Goal: Information Seeking & Learning: Find specific page/section

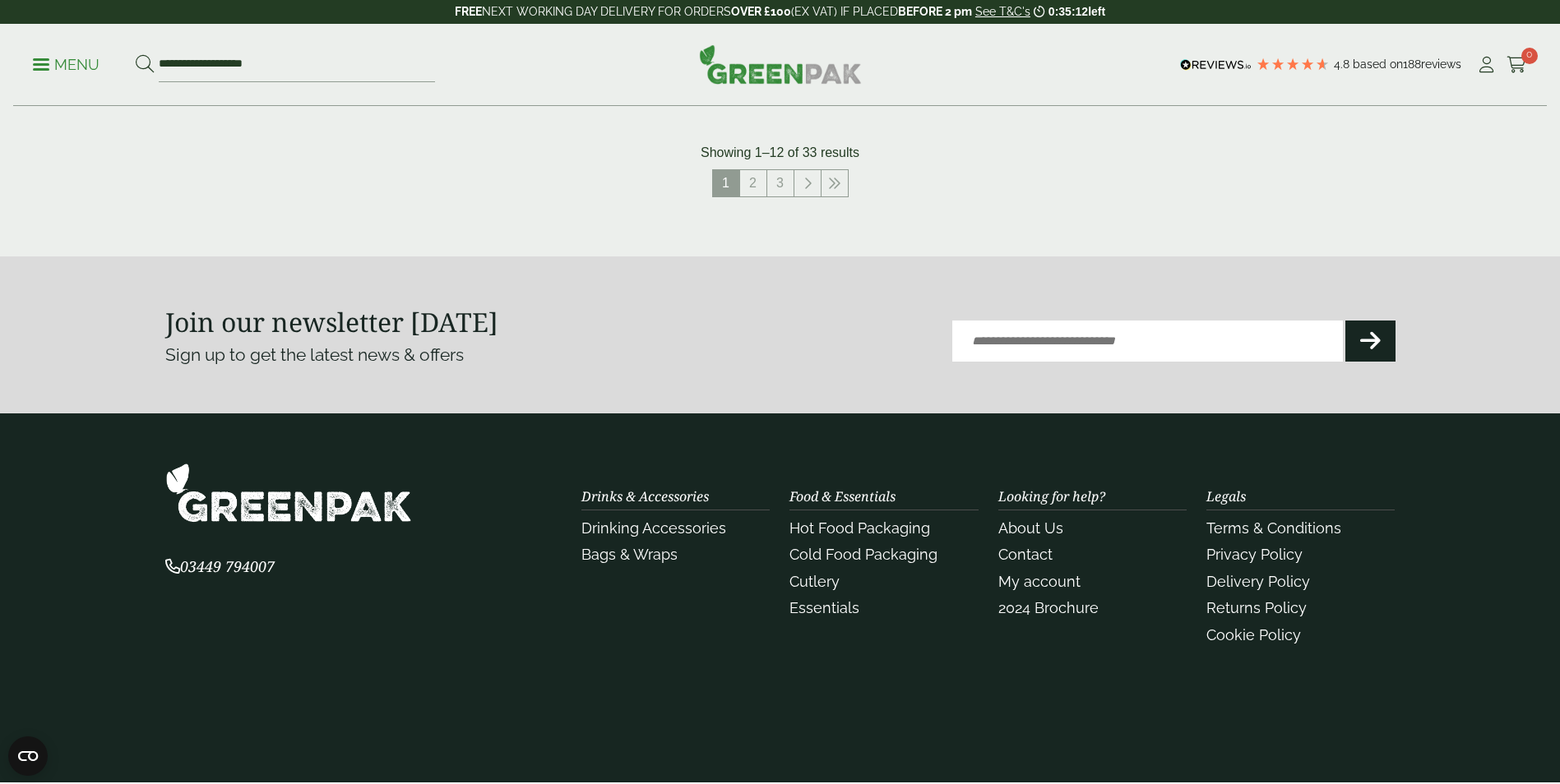
scroll to position [1481, 0]
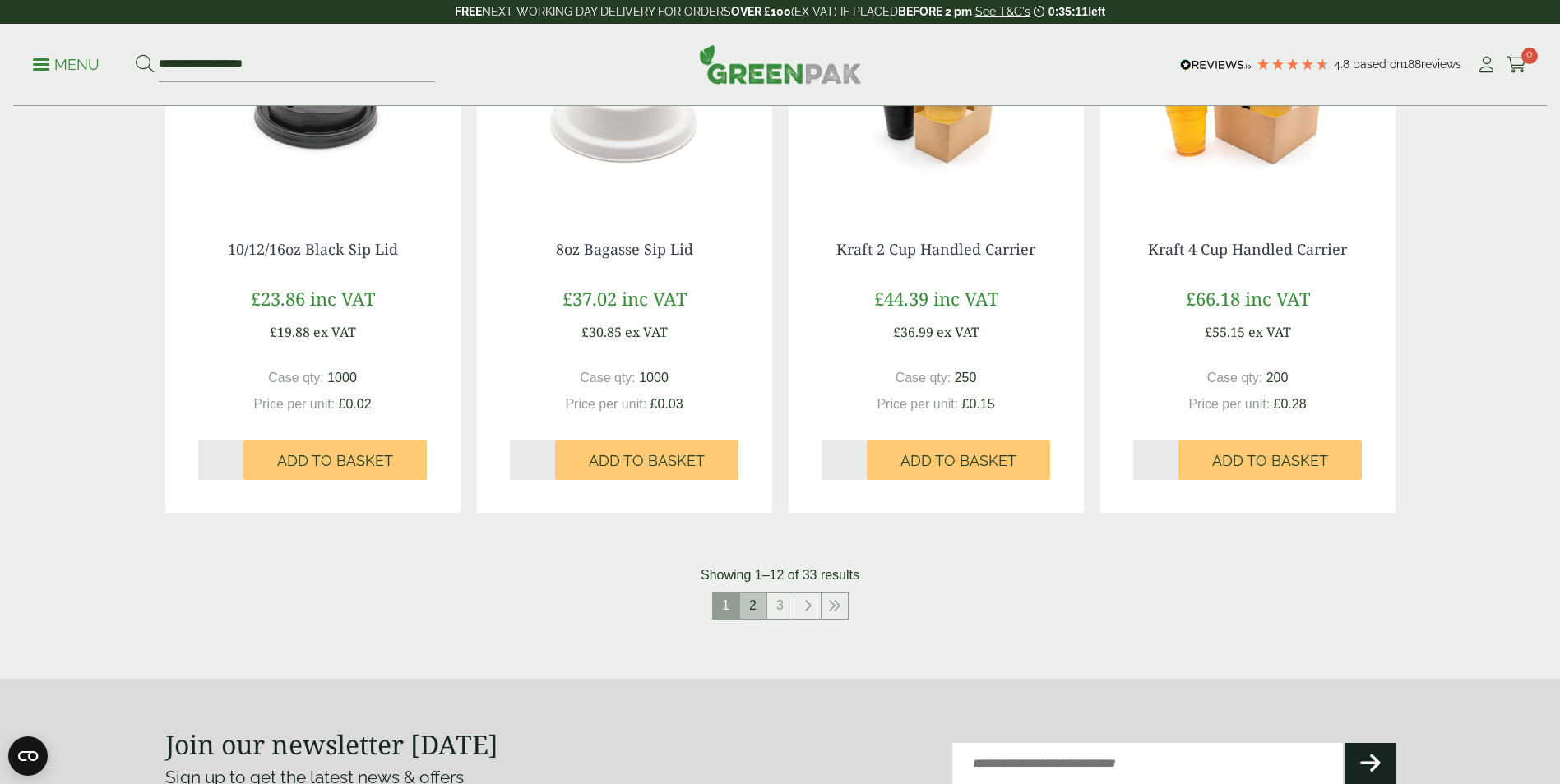
click at [756, 608] on link "2" at bounding box center [753, 605] width 26 height 26
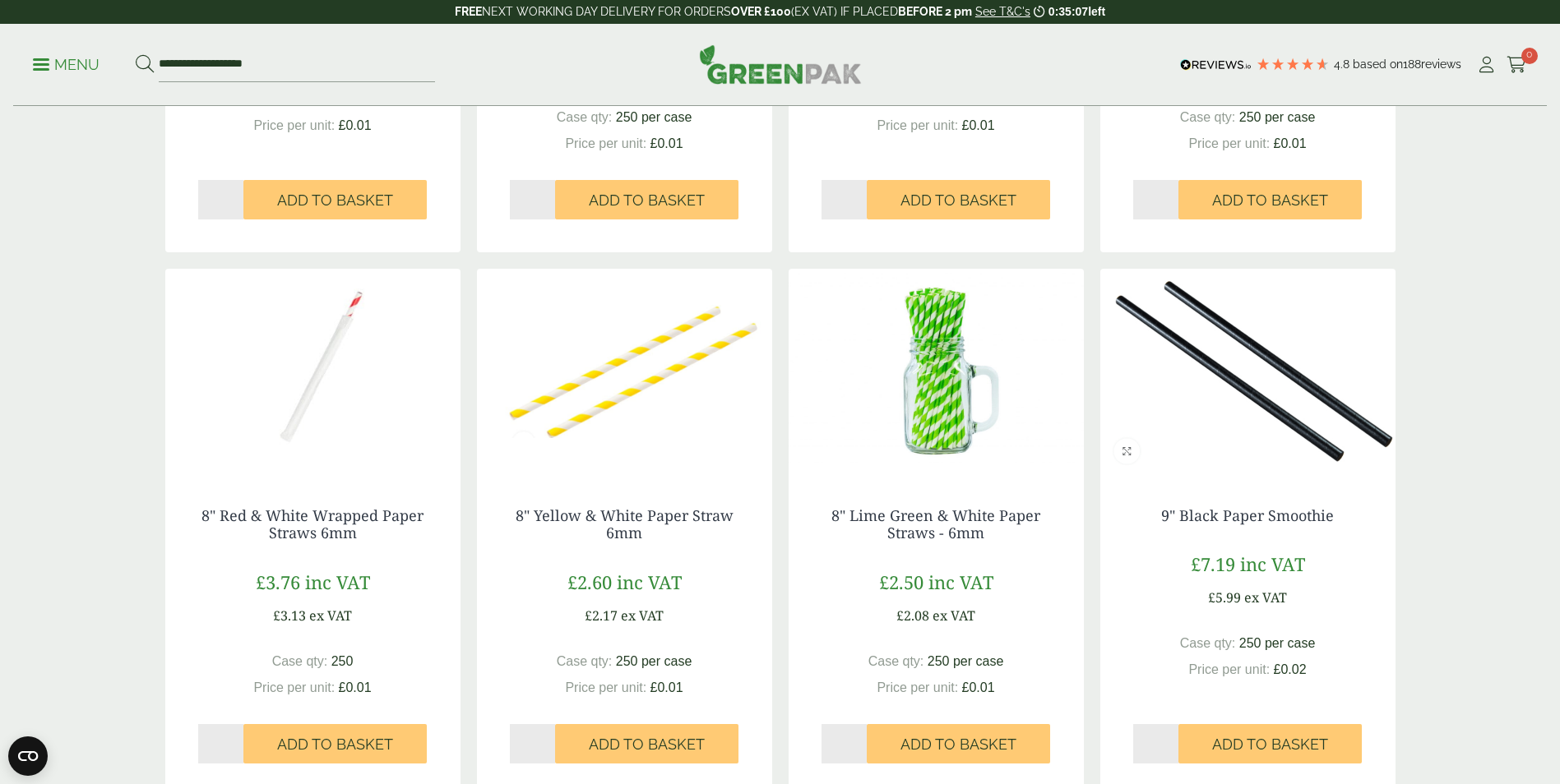
scroll to position [1726, 0]
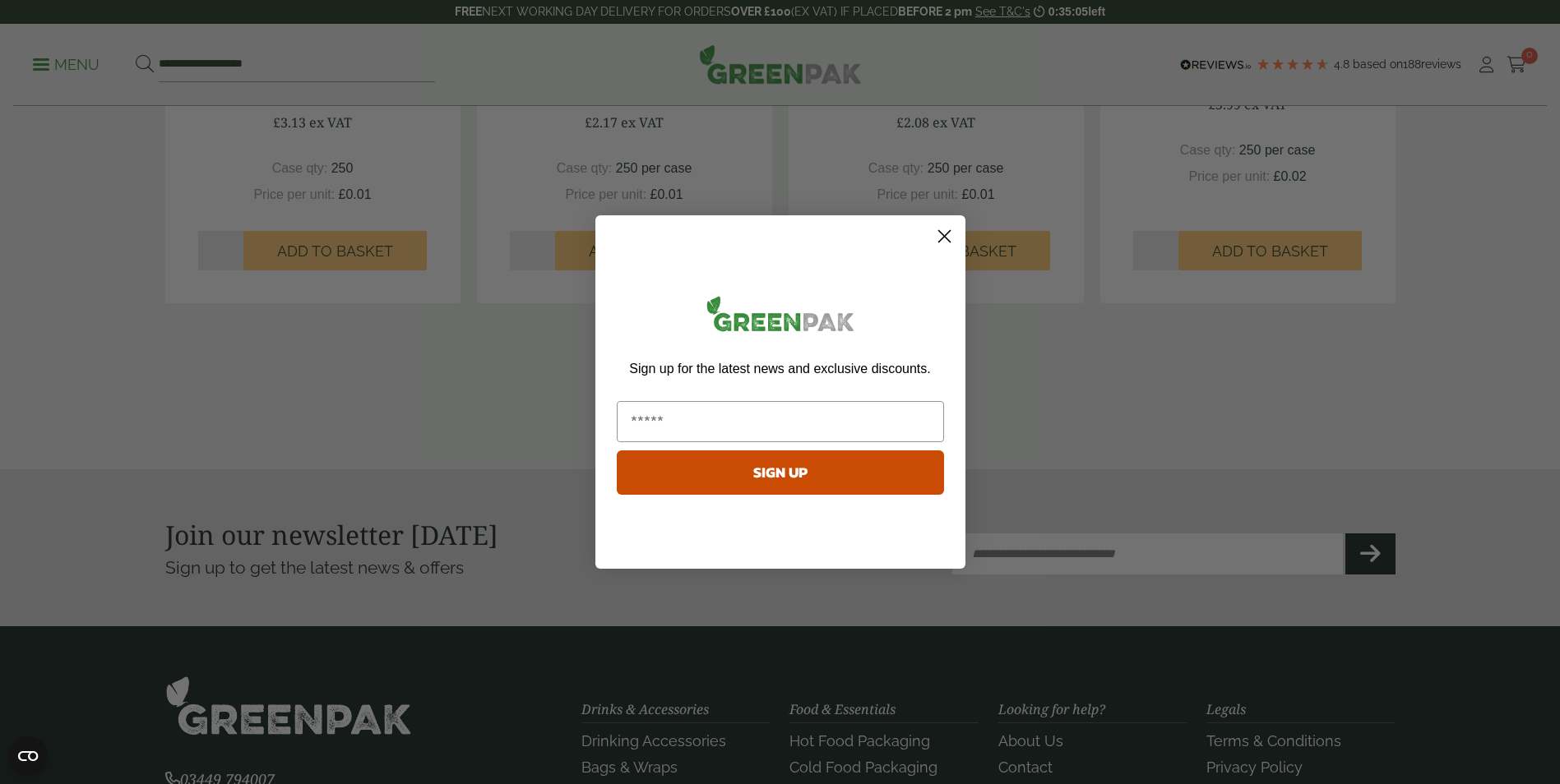
click at [948, 231] on circle "Close dialog" at bounding box center [943, 236] width 27 height 27
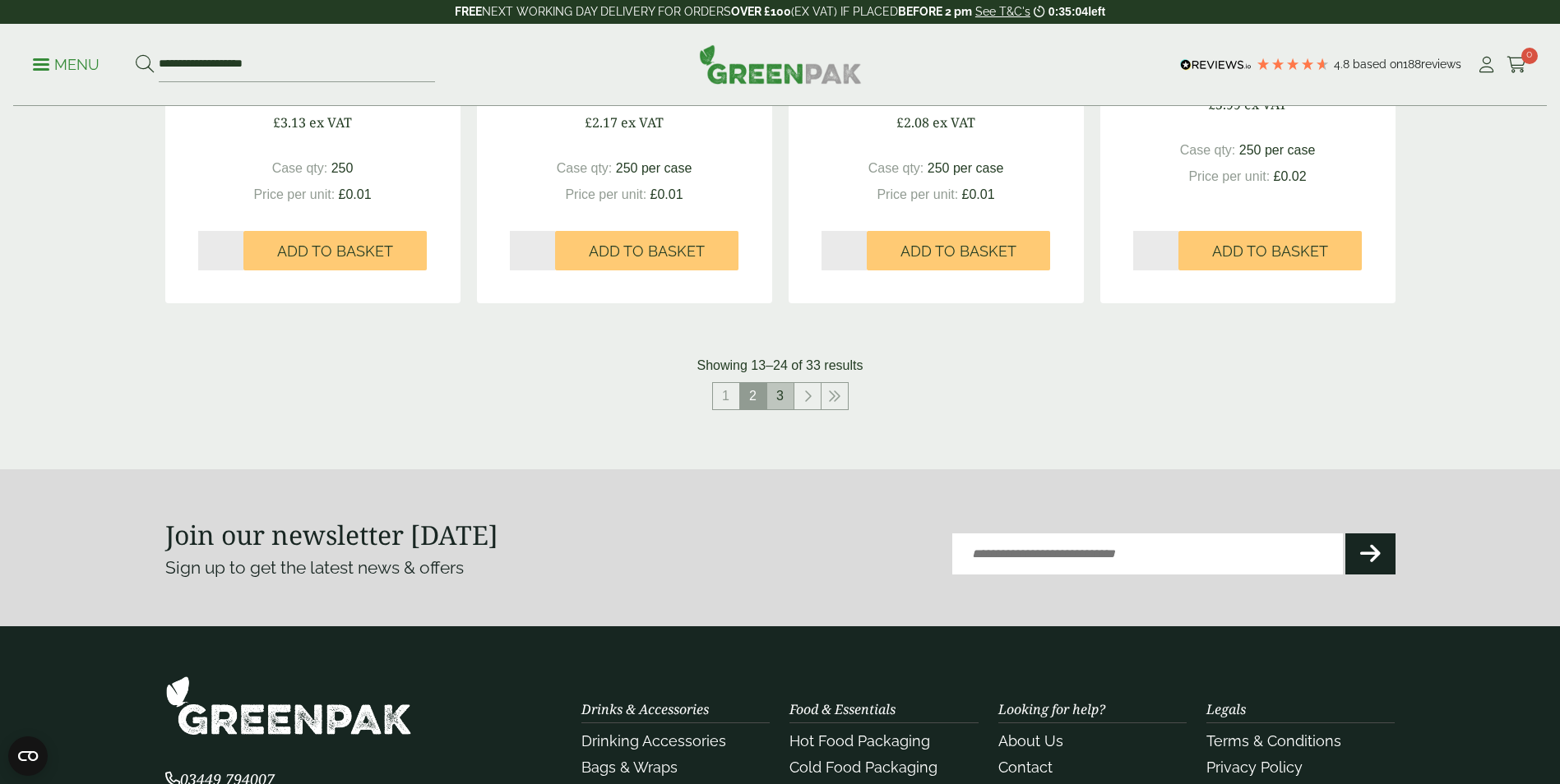
click at [787, 409] on li "3" at bounding box center [780, 396] width 27 height 28
click at [782, 400] on link "3" at bounding box center [780, 396] width 26 height 26
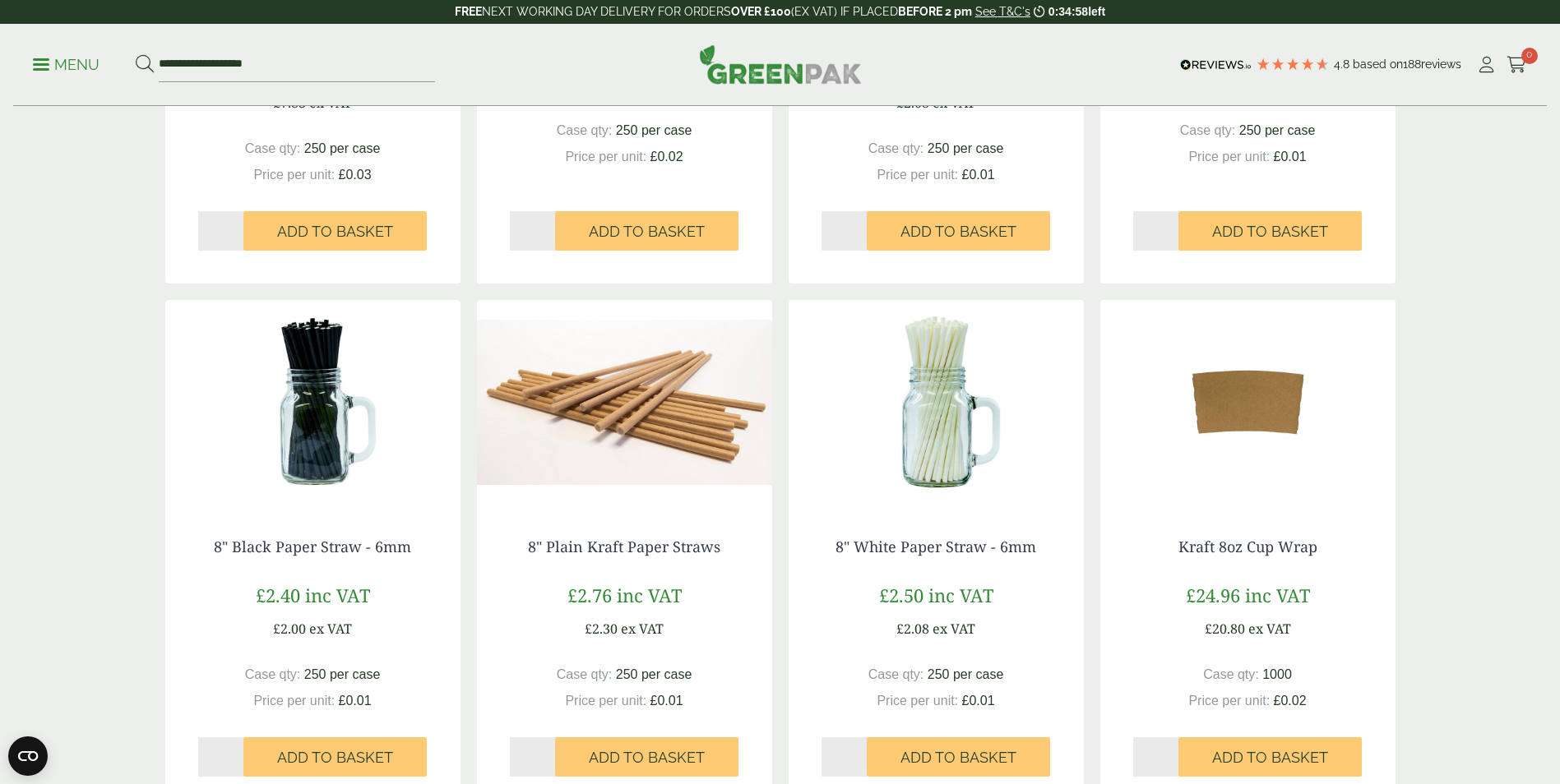
scroll to position [1151, 0]
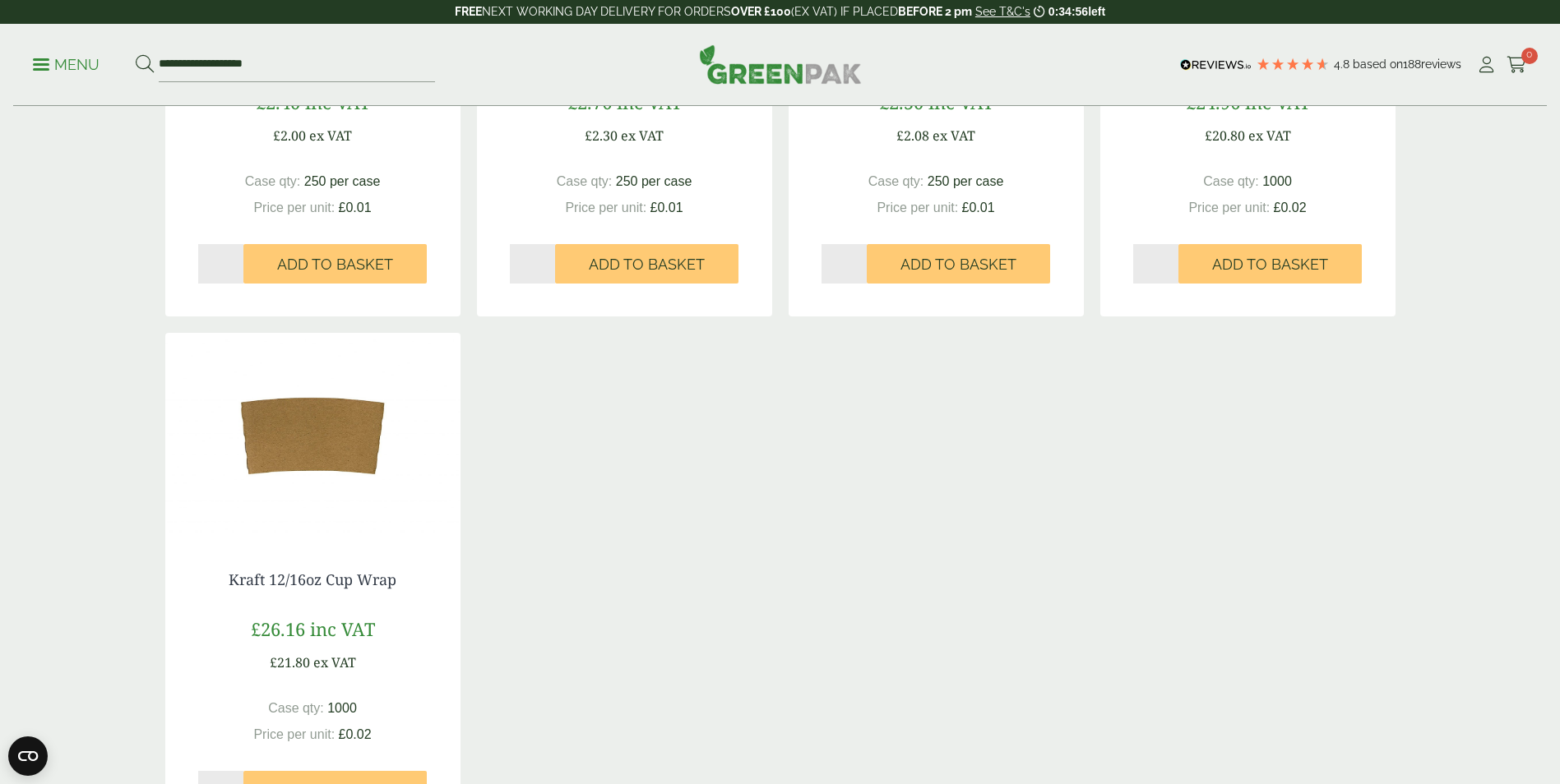
scroll to position [1726, 0]
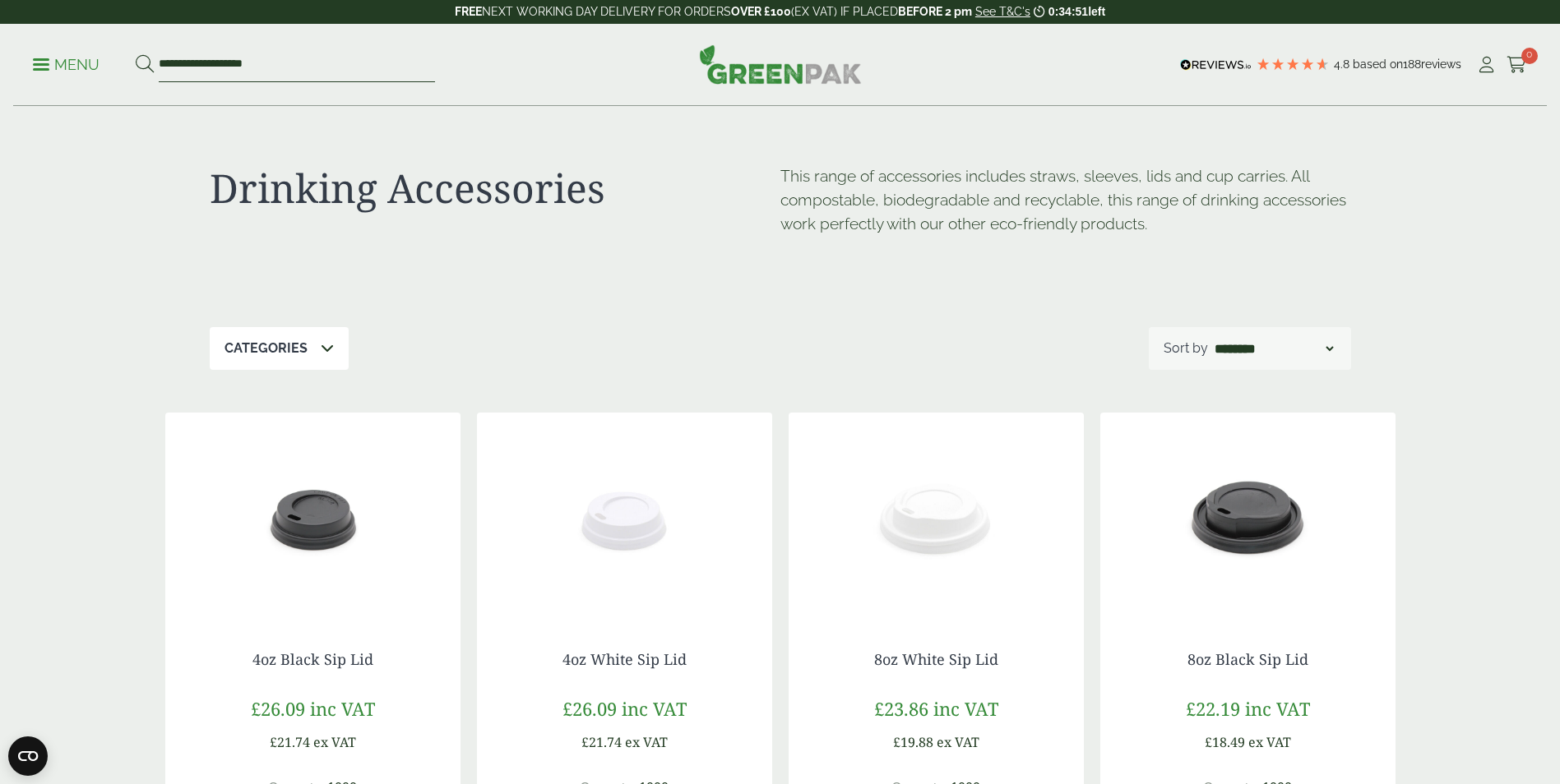
drag, startPoint x: 273, startPoint y: 61, endPoint x: 0, endPoint y: 45, distance: 273.5
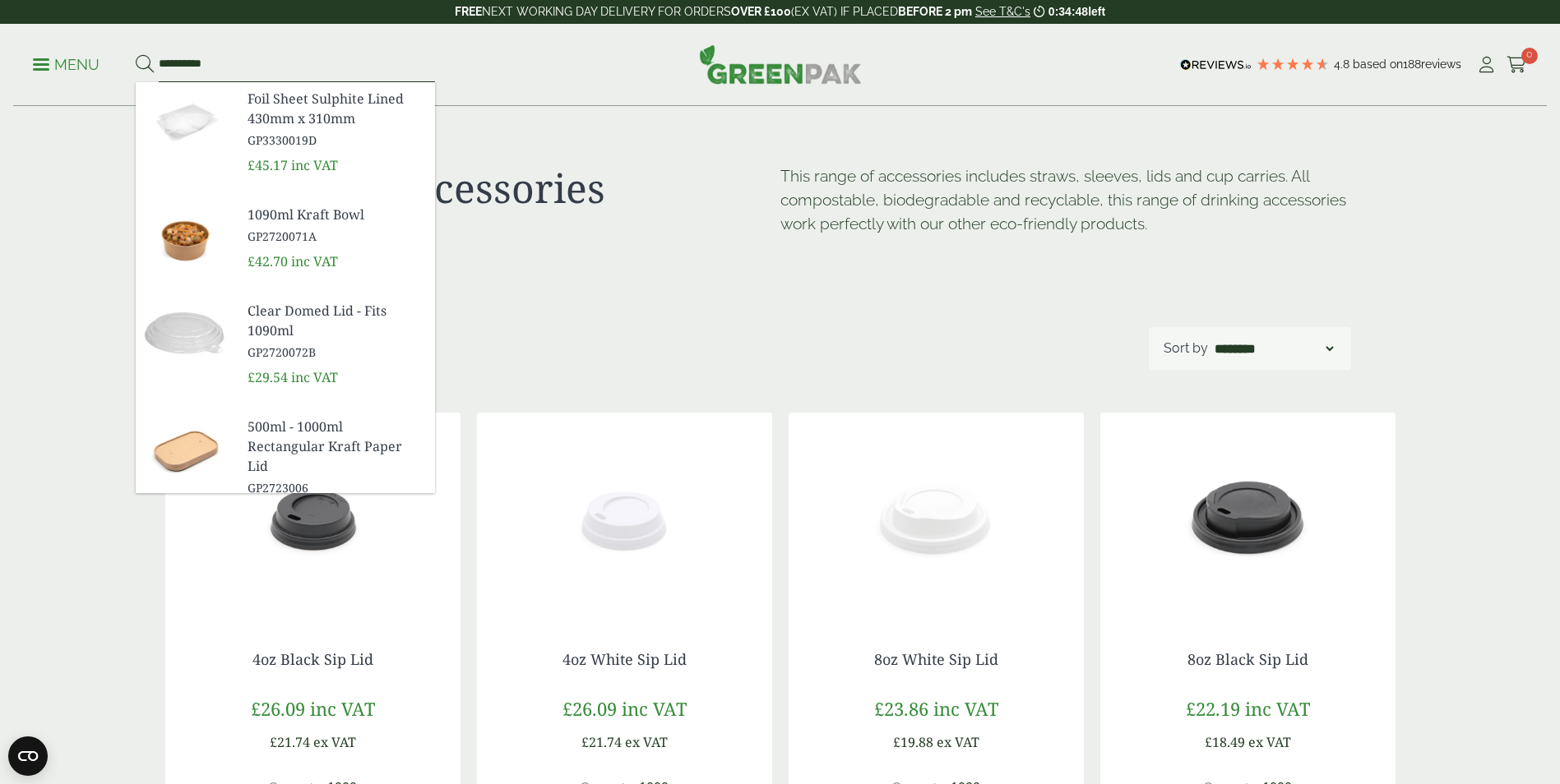
type input "**********"
click at [136, 54] on button at bounding box center [145, 65] width 18 height 21
